Goal: Navigation & Orientation: Find specific page/section

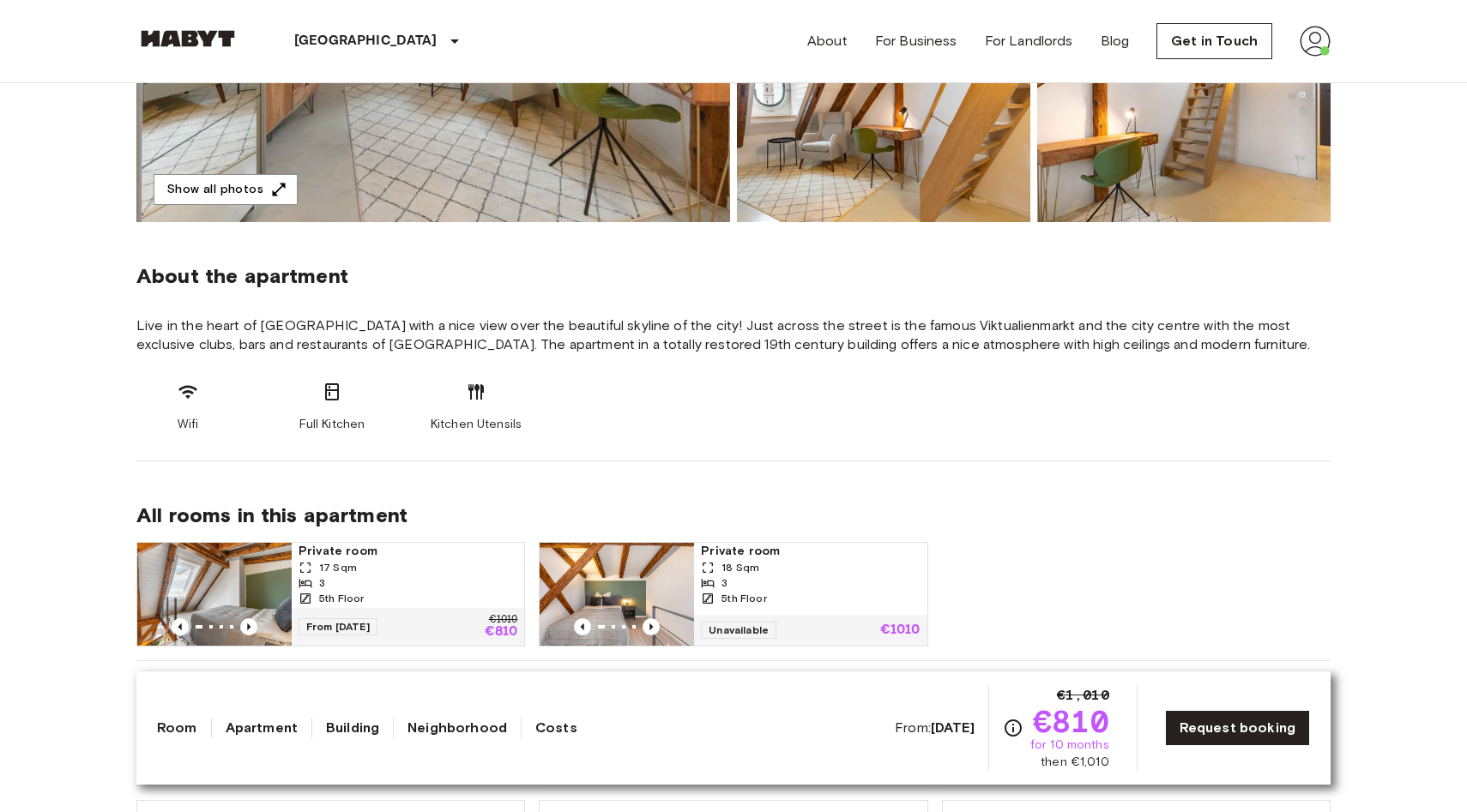
scroll to position [704, 0]
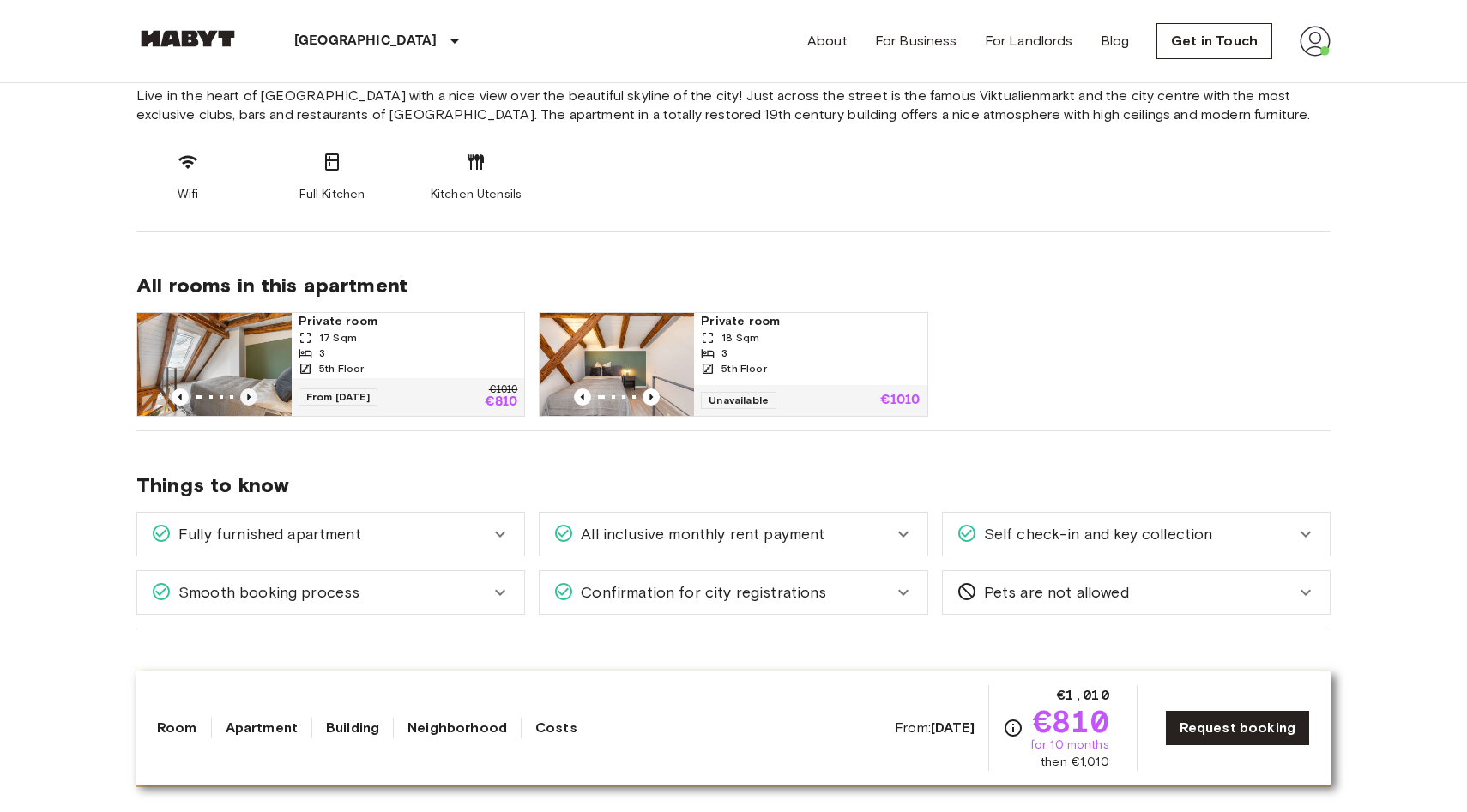
click at [252, 398] on icon "Previous image" at bounding box center [248, 397] width 17 height 17
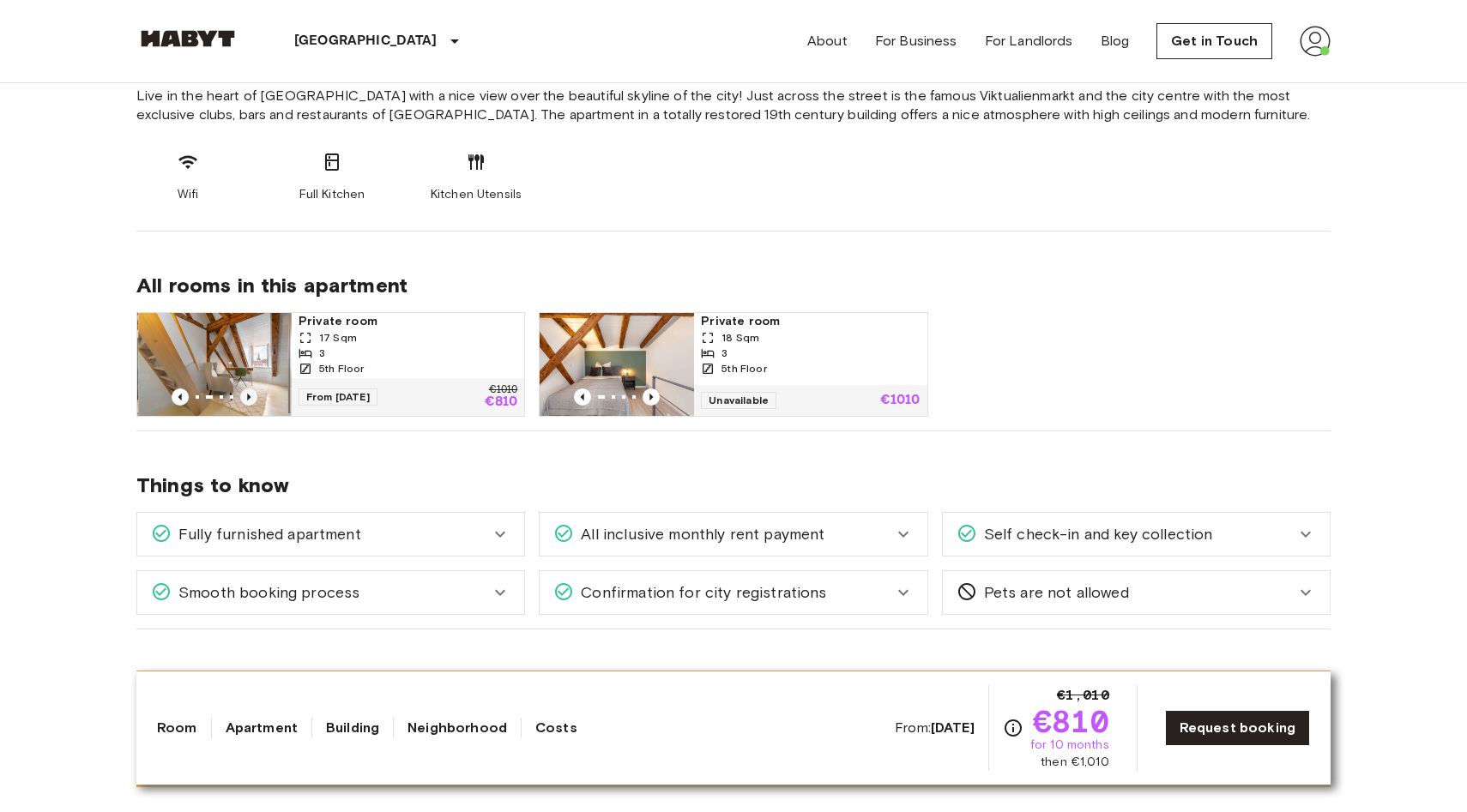
click at [252, 398] on icon "Previous image" at bounding box center [248, 397] width 17 height 17
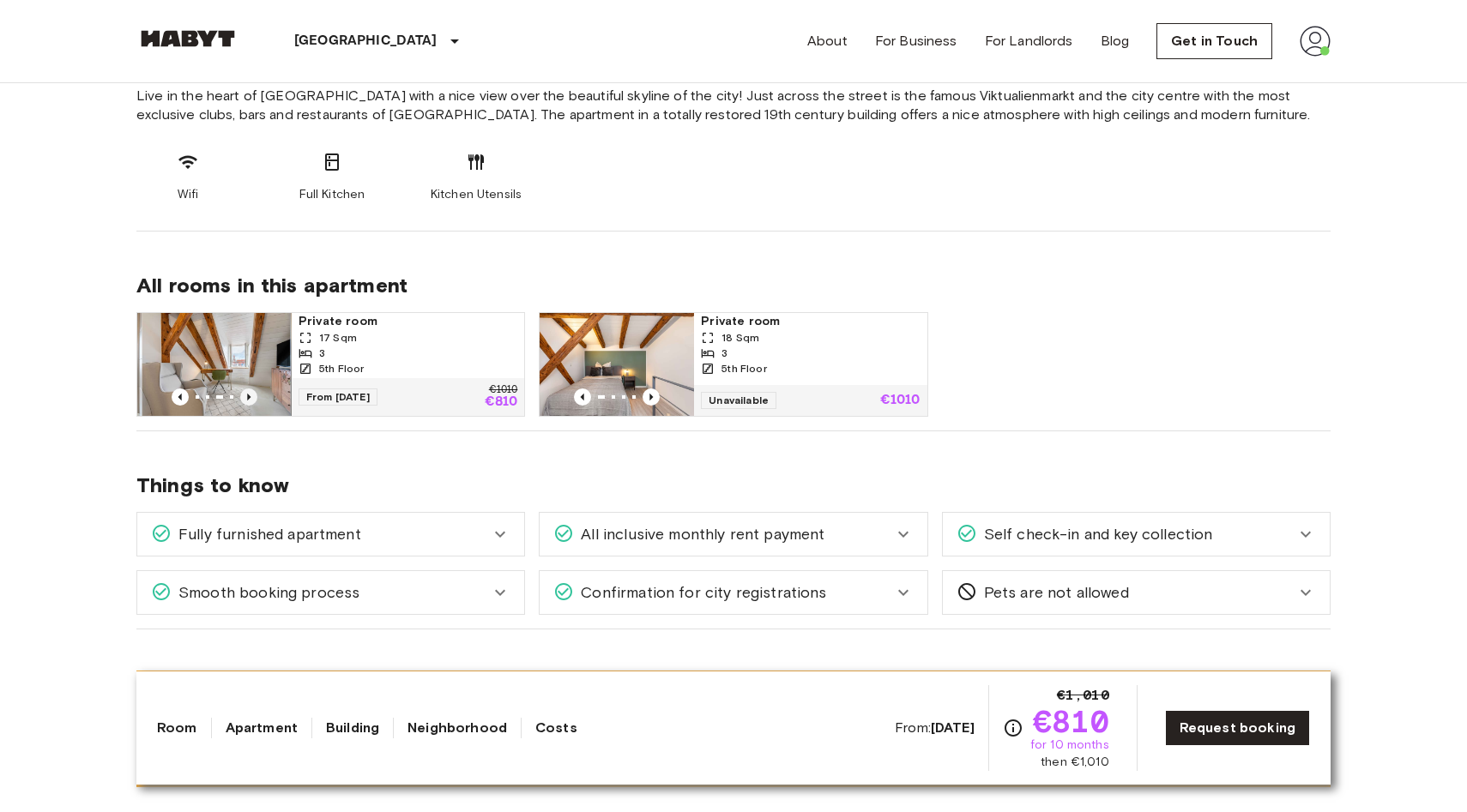
click at [252, 398] on icon "Previous image" at bounding box center [248, 397] width 17 height 17
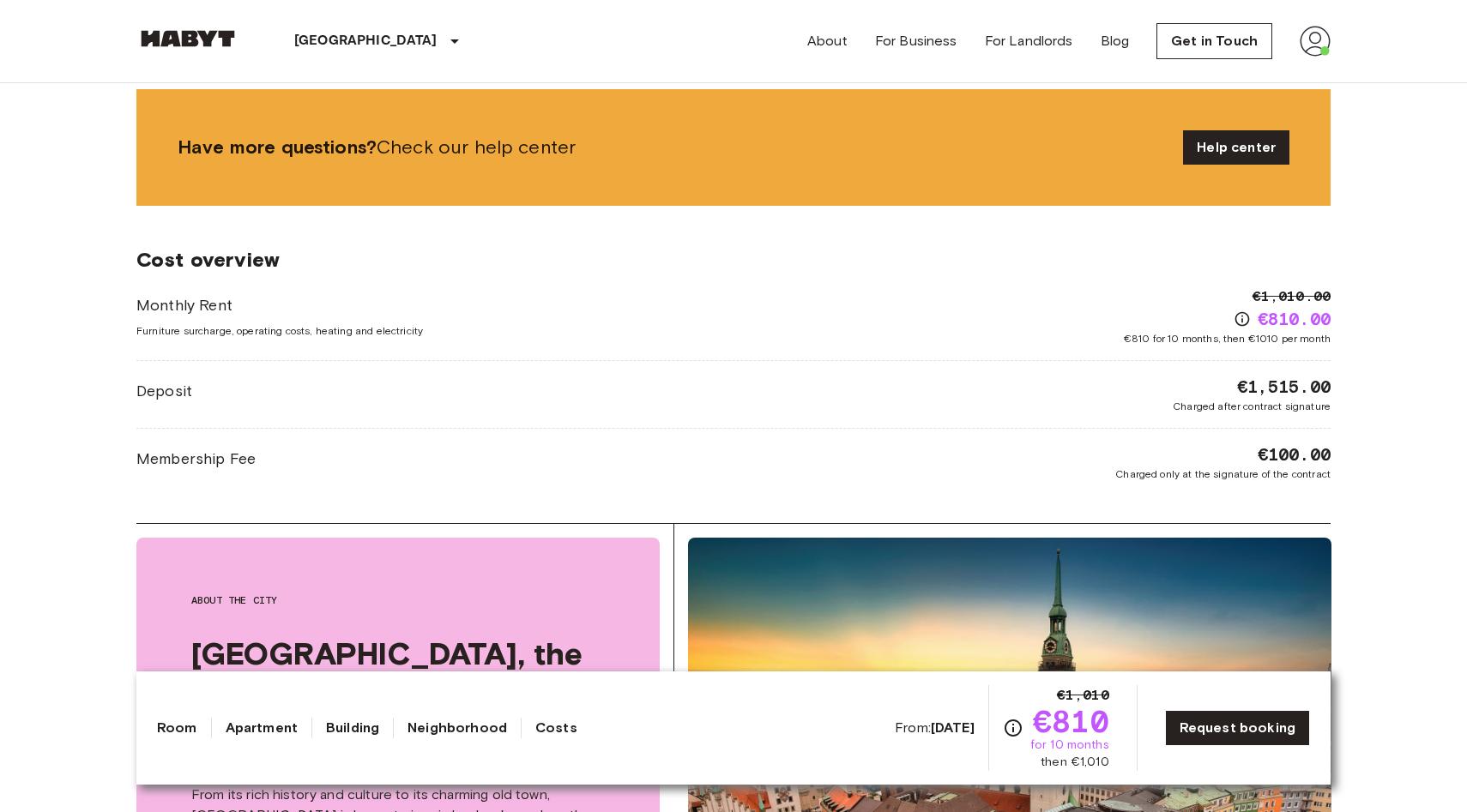
scroll to position [1292, 0]
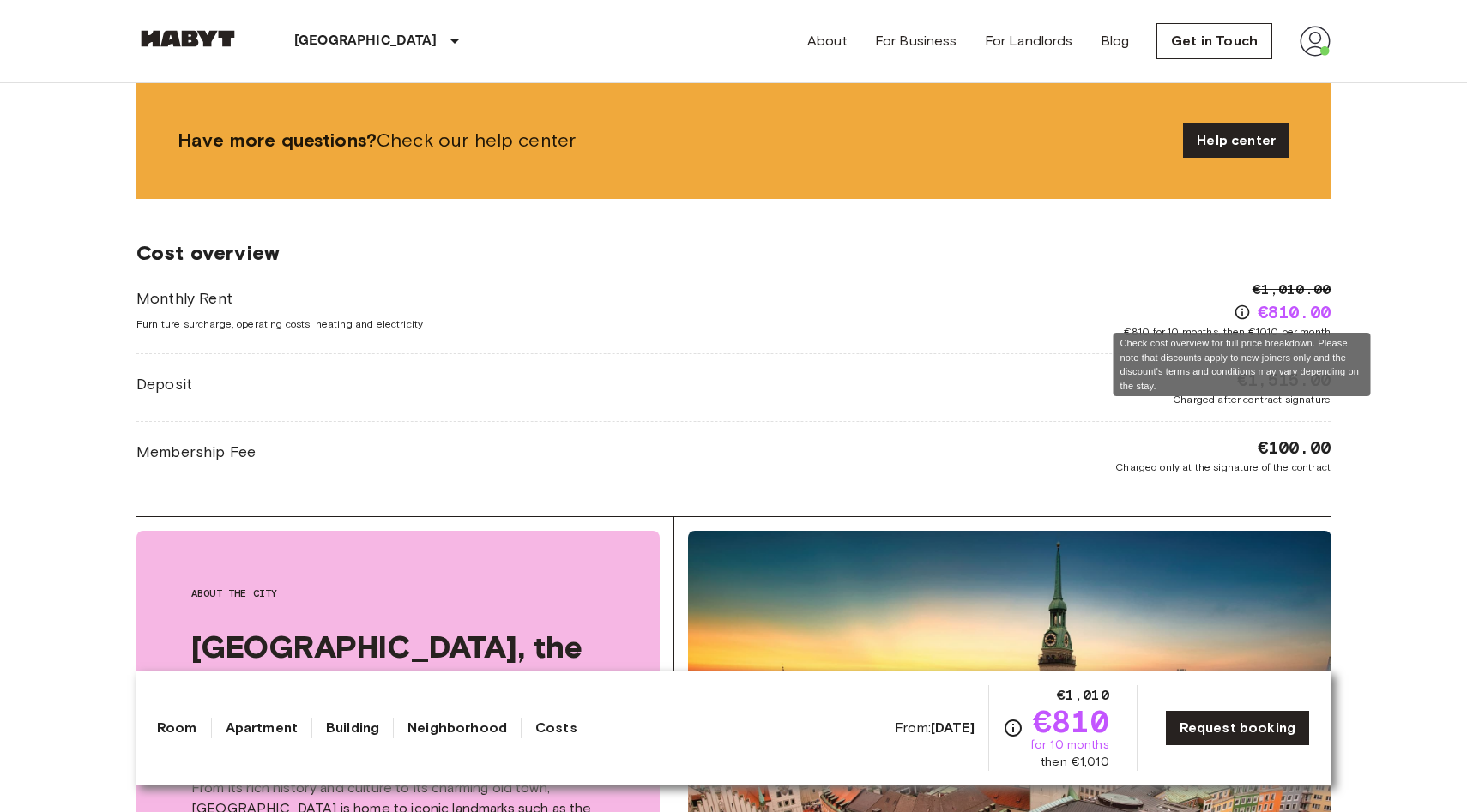
click at [1243, 316] on icon "Check cost overview for full price breakdown. Please note that discounts apply …" at bounding box center [1241, 311] width 17 height 17
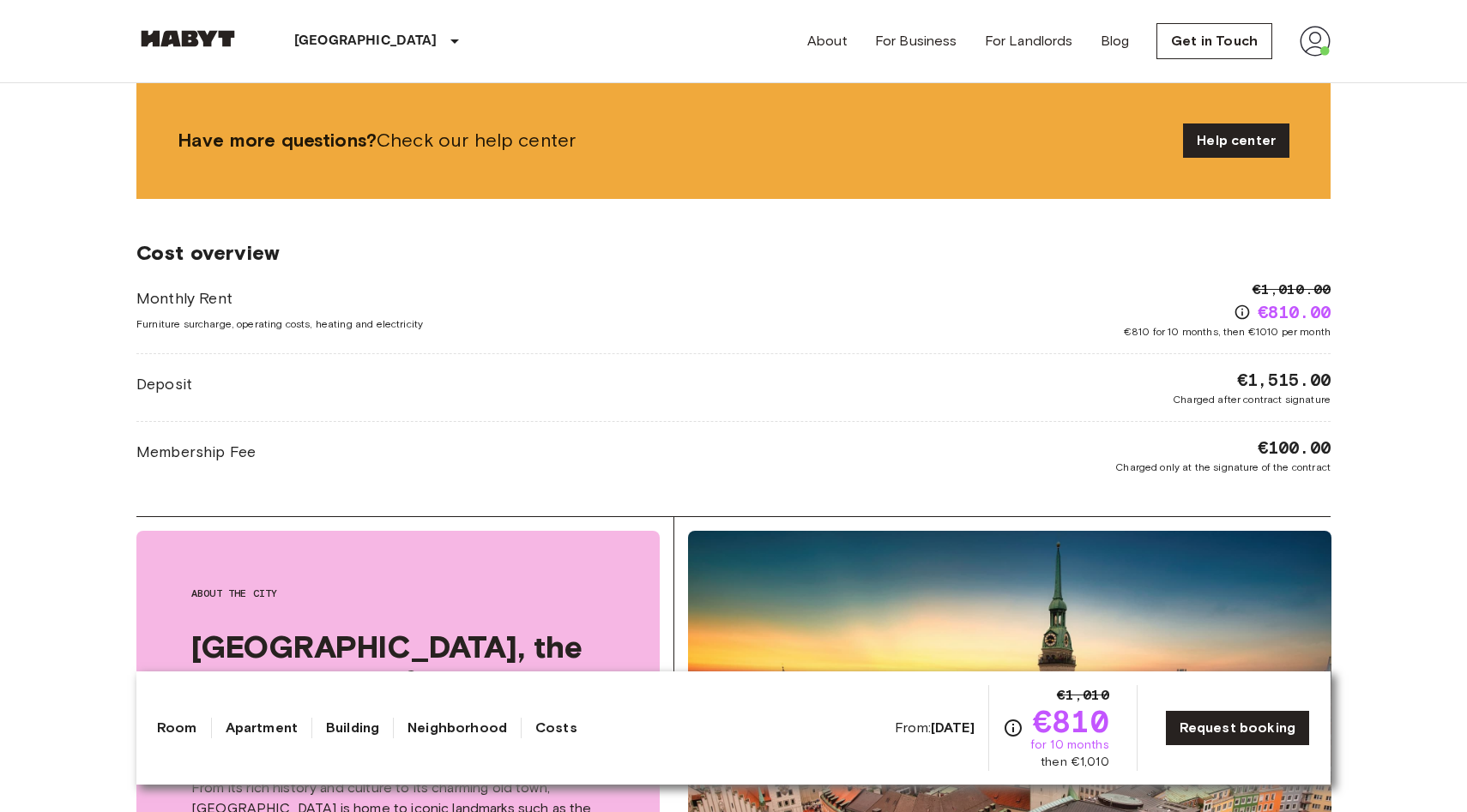
click at [1325, 28] on img at bounding box center [1314, 41] width 31 height 31
click at [1324, 77] on li "Profile" at bounding box center [1367, 72] width 172 height 31
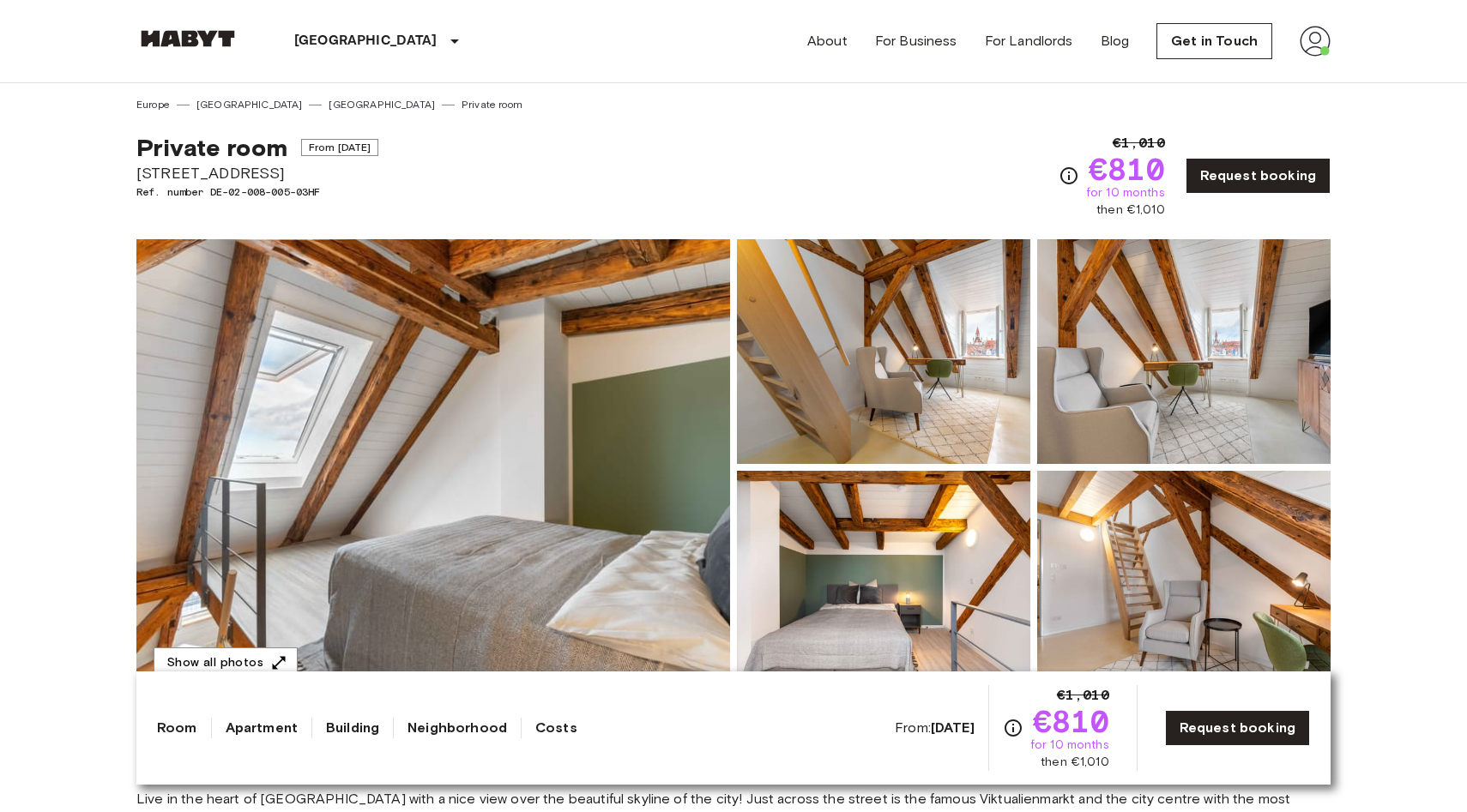
click at [474, 524] on img at bounding box center [432, 467] width 593 height 456
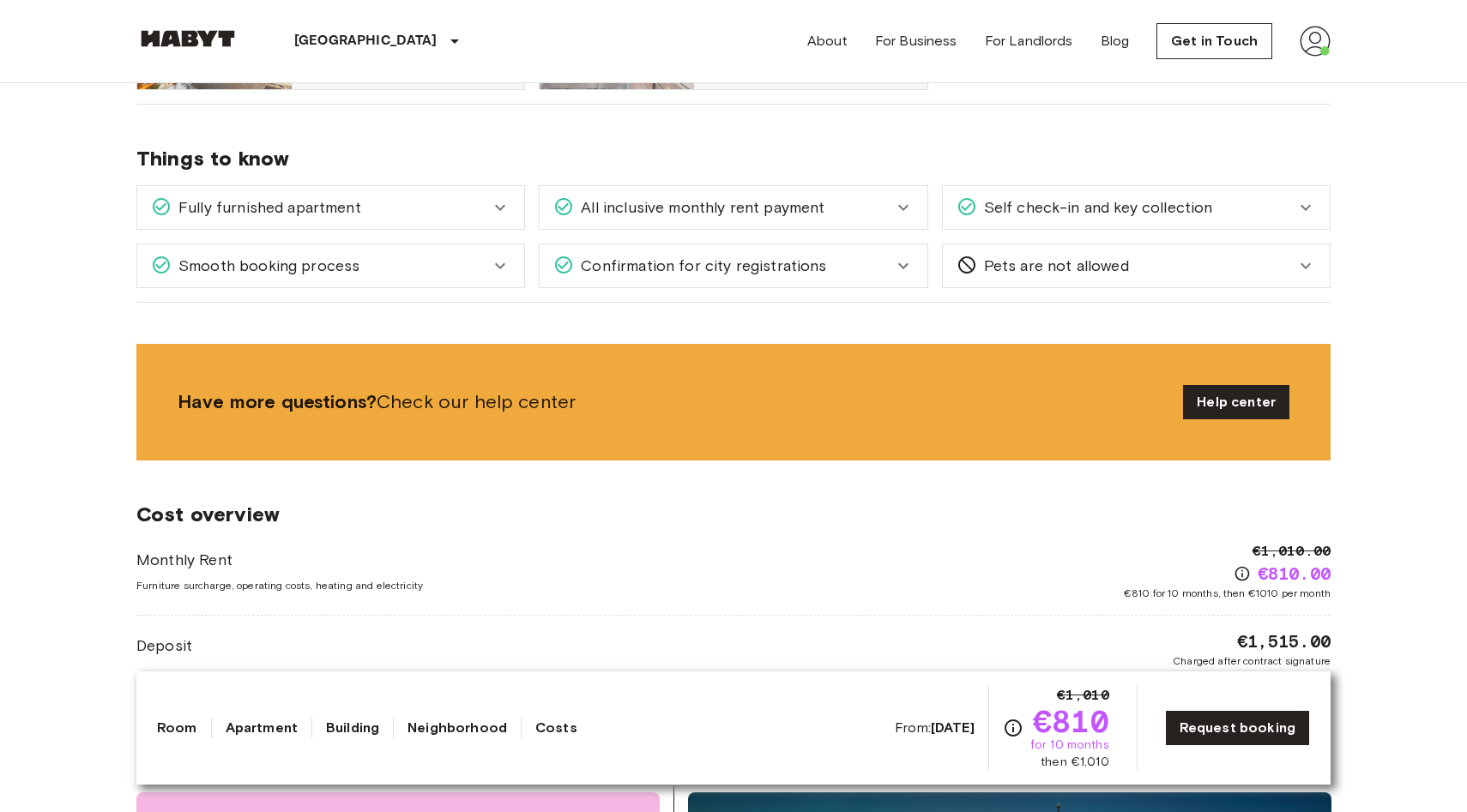
scroll to position [998, 0]
